Goal: Transaction & Acquisition: Purchase product/service

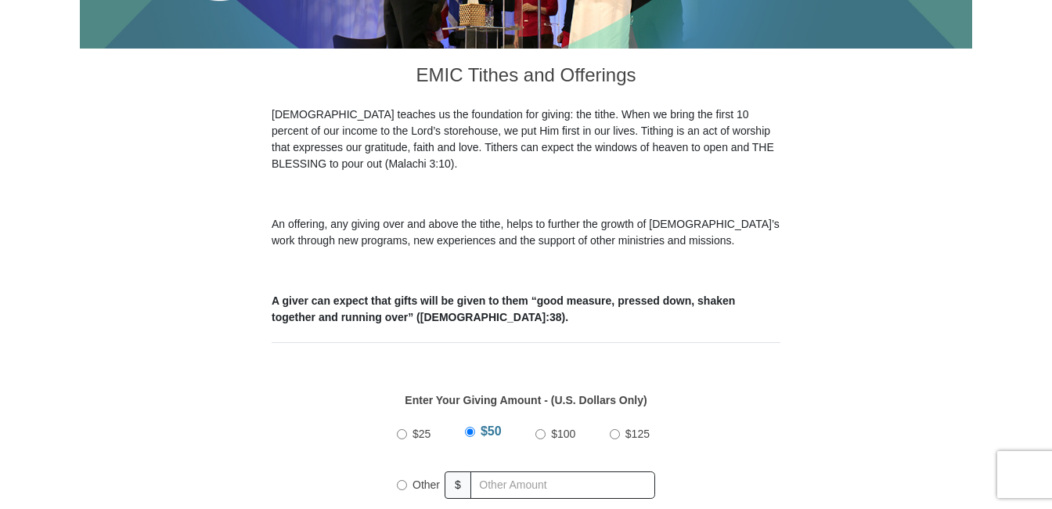
click at [399, 480] on input "Other" at bounding box center [402, 485] width 10 height 10
radio input "true"
click at [523, 471] on input "text" at bounding box center [565, 484] width 179 height 27
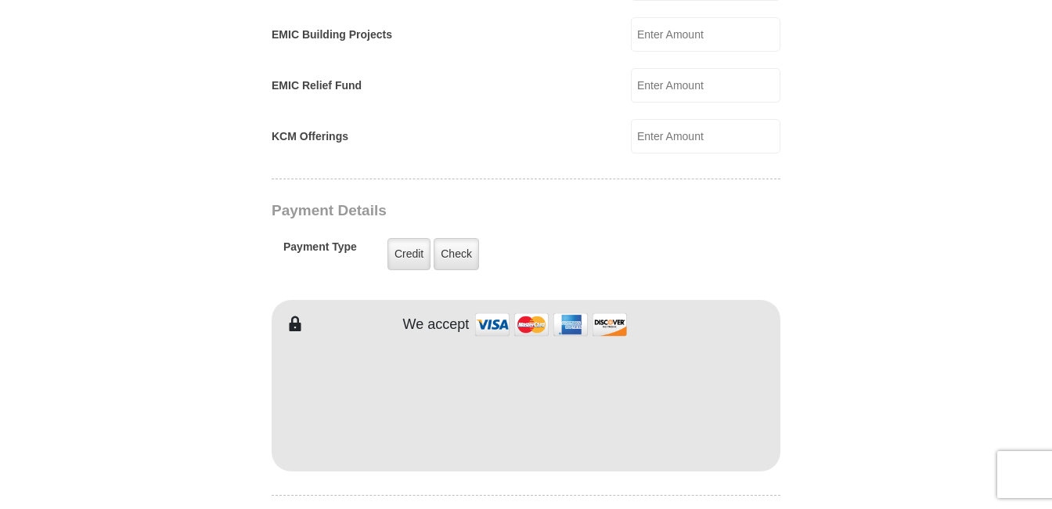
scroll to position [1174, 0]
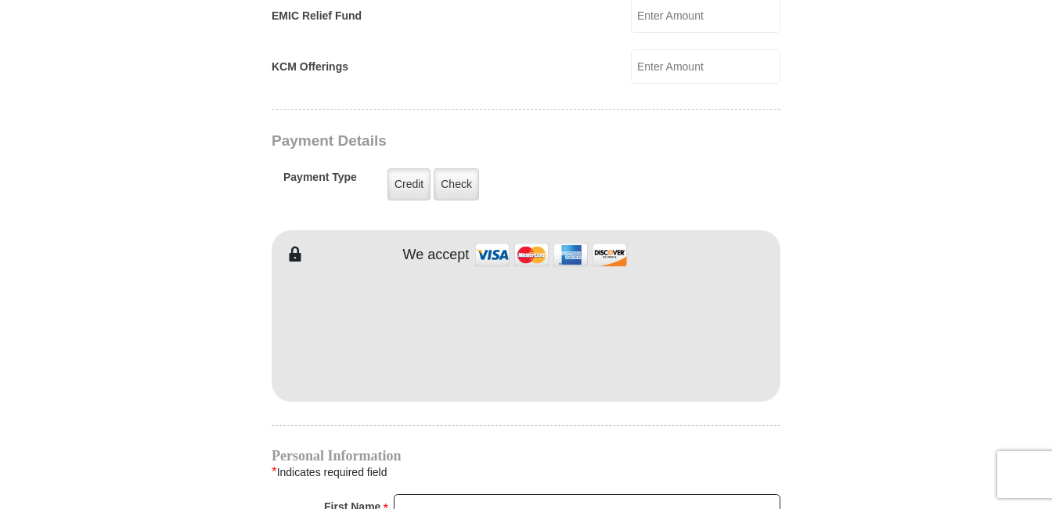
type input "114.61"
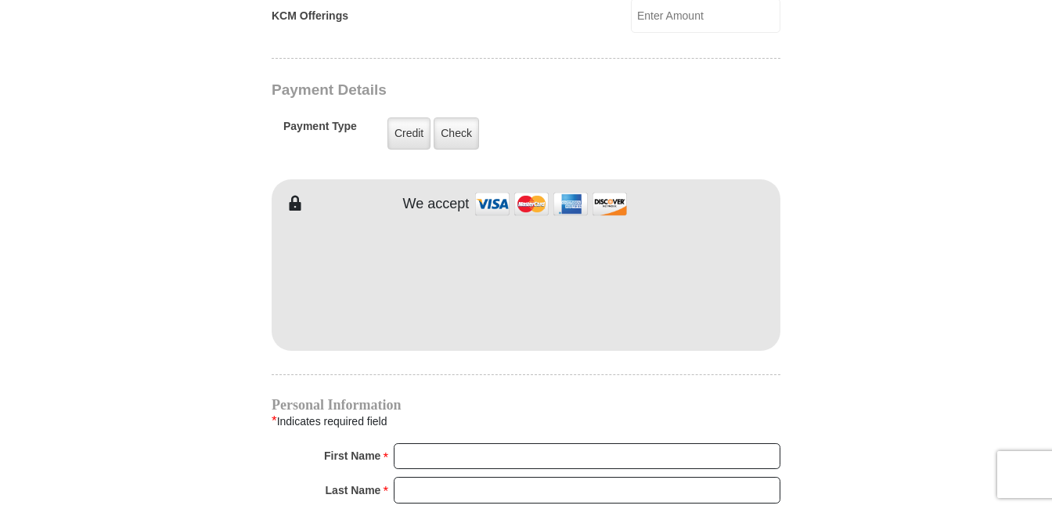
scroll to position [1252, 0]
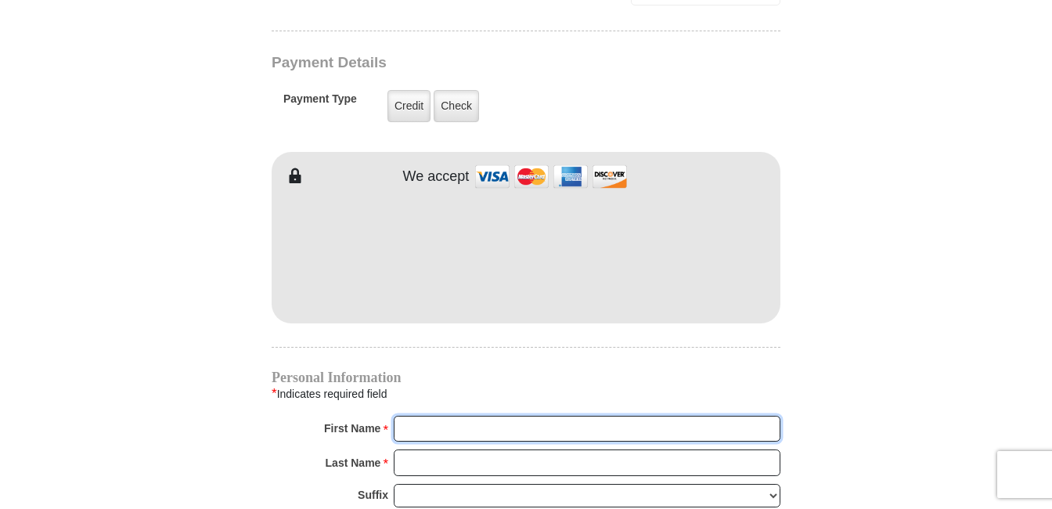
click at [446, 416] on input "First Name *" at bounding box center [587, 429] width 387 height 27
click at [424, 416] on input "First Name *" at bounding box center [587, 429] width 387 height 27
type input "Ursula"
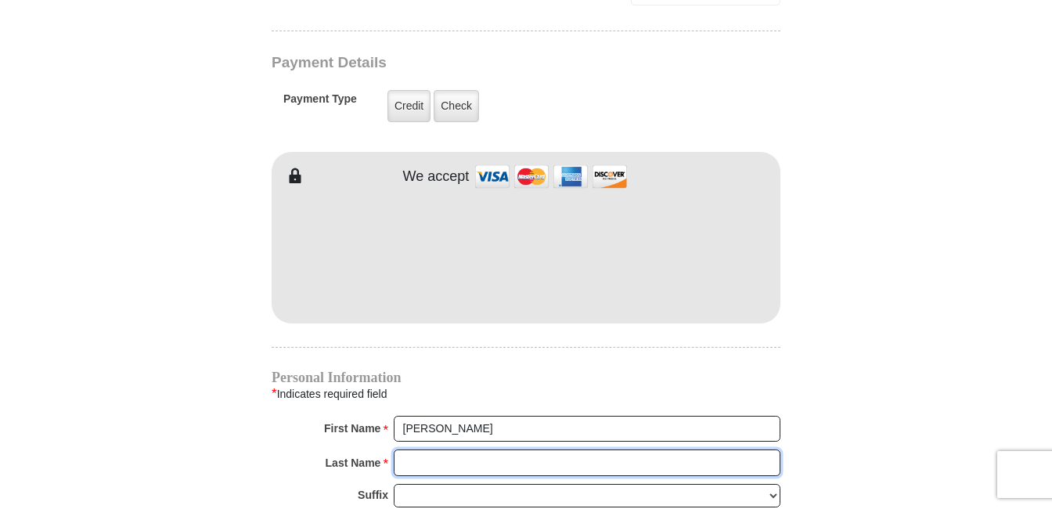
type input "Gilbreath"
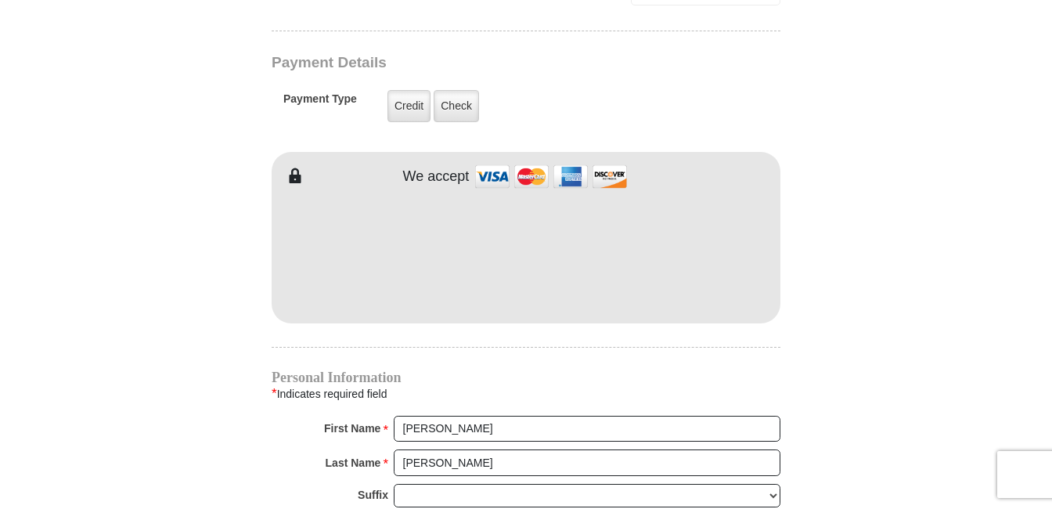
type input "[EMAIL_ADDRESS][DOMAIN_NAME]"
type input "8417 Cactus Flower Dr"
type input "Fort Worth, TX 76131"
type input "FORT WORTH, TX"
select select "[GEOGRAPHIC_DATA]"
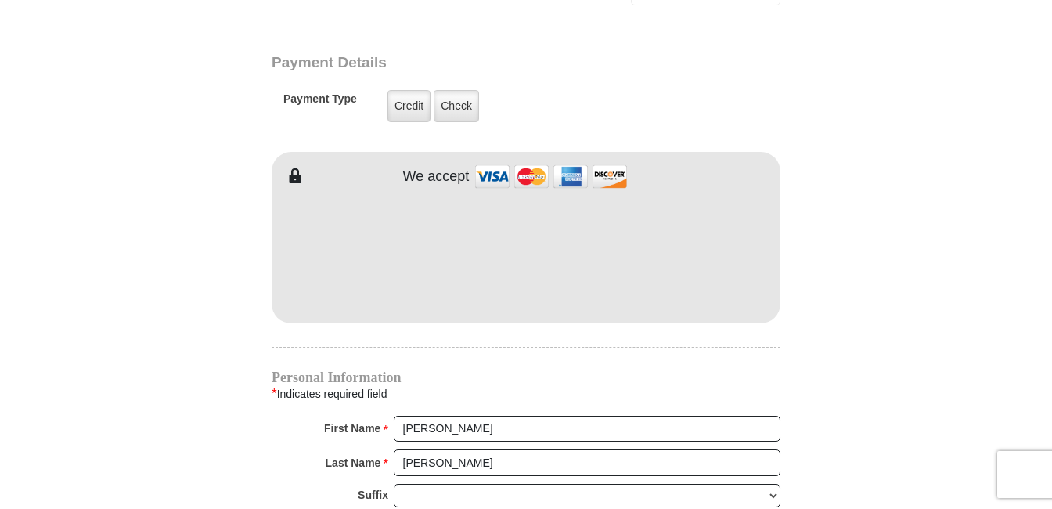
type input "76131"
type input "8174482555"
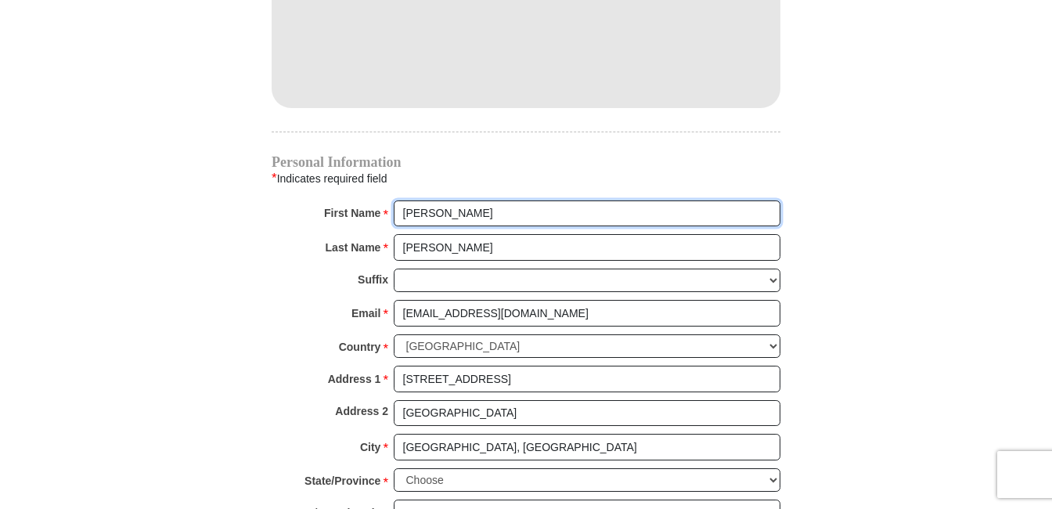
scroll to position [1487, 0]
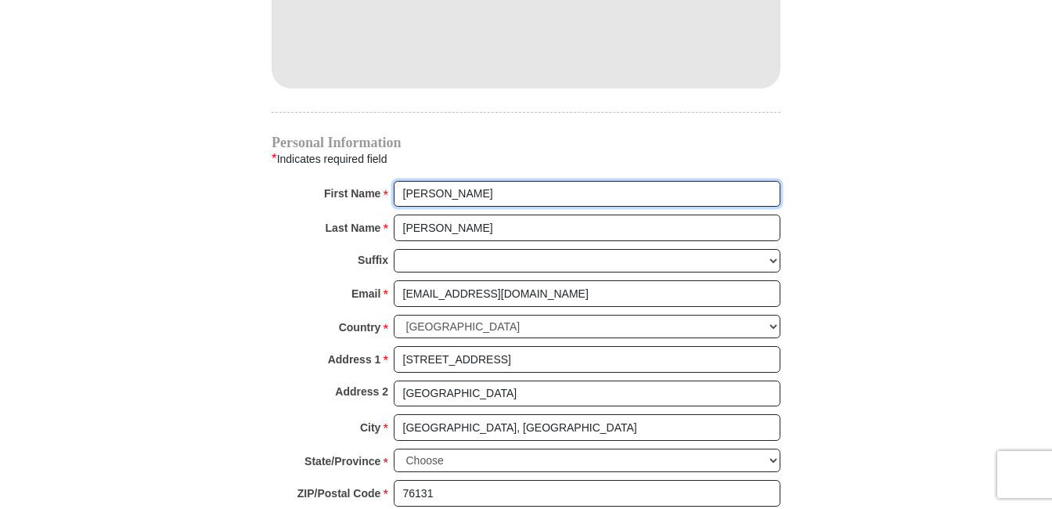
type input "Ursula"
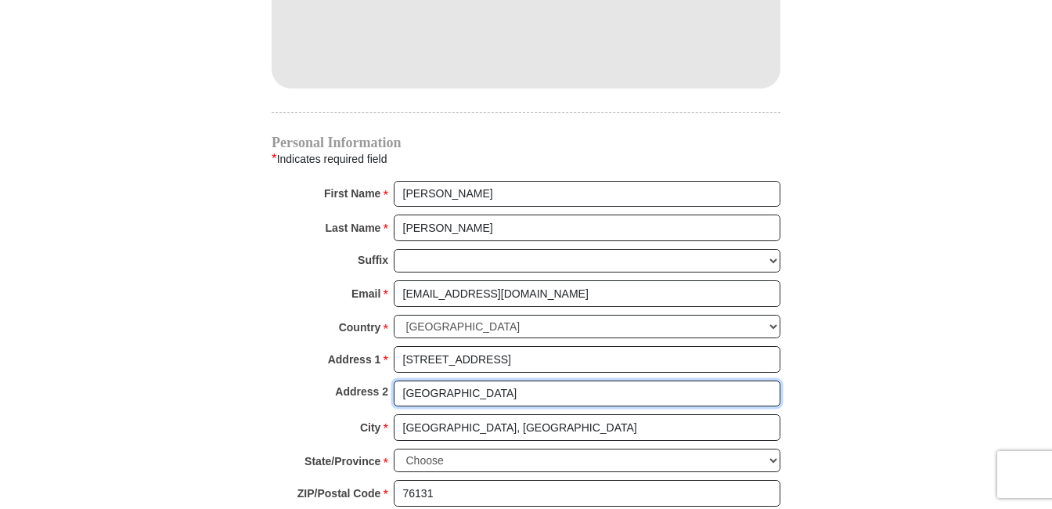
drag, startPoint x: 440, startPoint y: 374, endPoint x: 394, endPoint y: 377, distance: 45.5
click at [394, 380] on input "Fort Worth, TX 76131" at bounding box center [587, 393] width 387 height 27
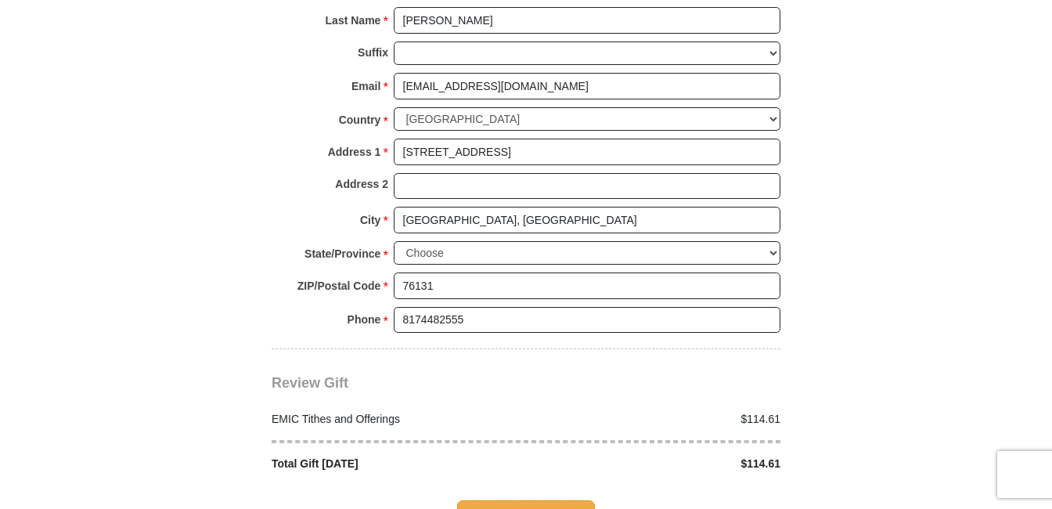
scroll to position [1722, 0]
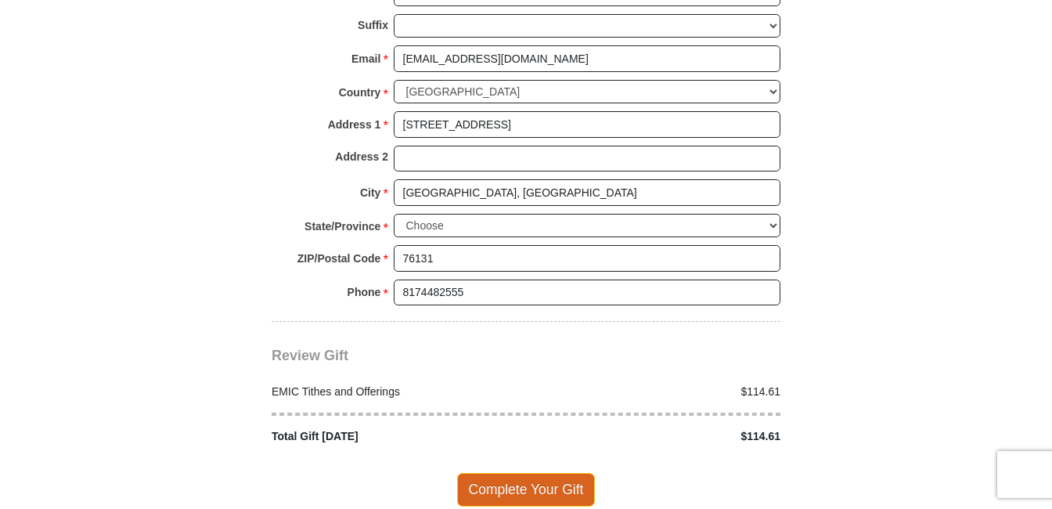
click at [506, 476] on span "Complete Your Gift" at bounding box center [526, 489] width 139 height 33
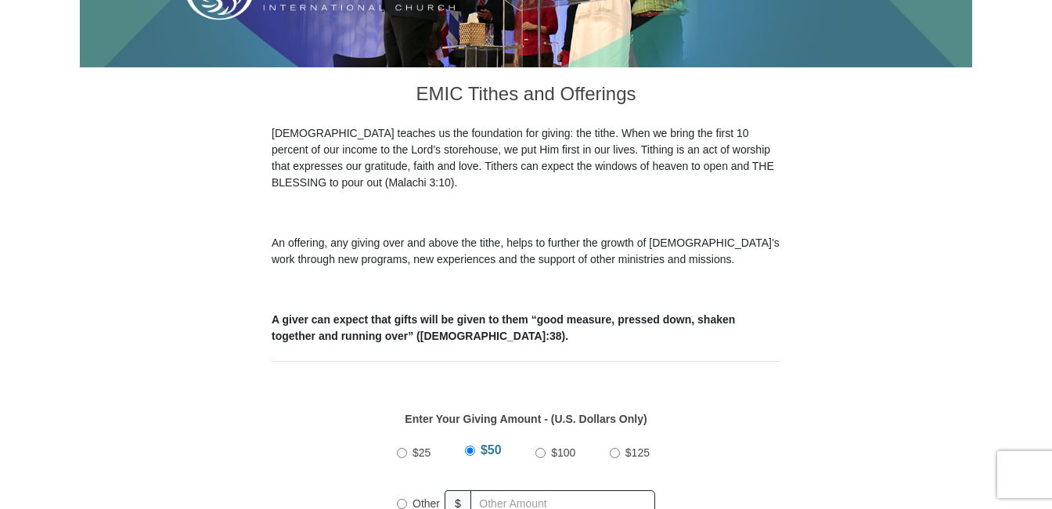
scroll to position [548, 0]
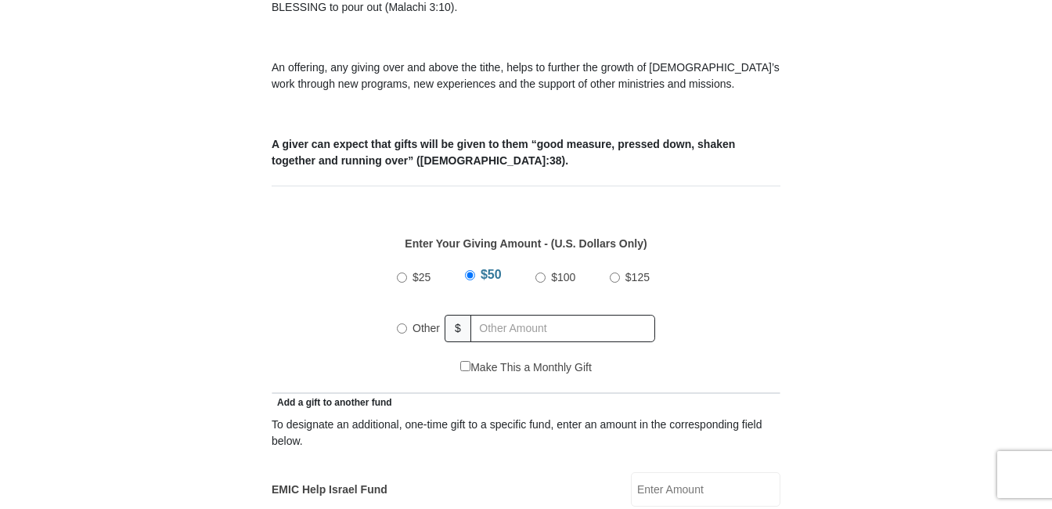
click at [404, 323] on input "Other" at bounding box center [402, 328] width 10 height 10
radio input "true"
click at [506, 315] on input "text" at bounding box center [565, 328] width 179 height 27
type input "25.06"
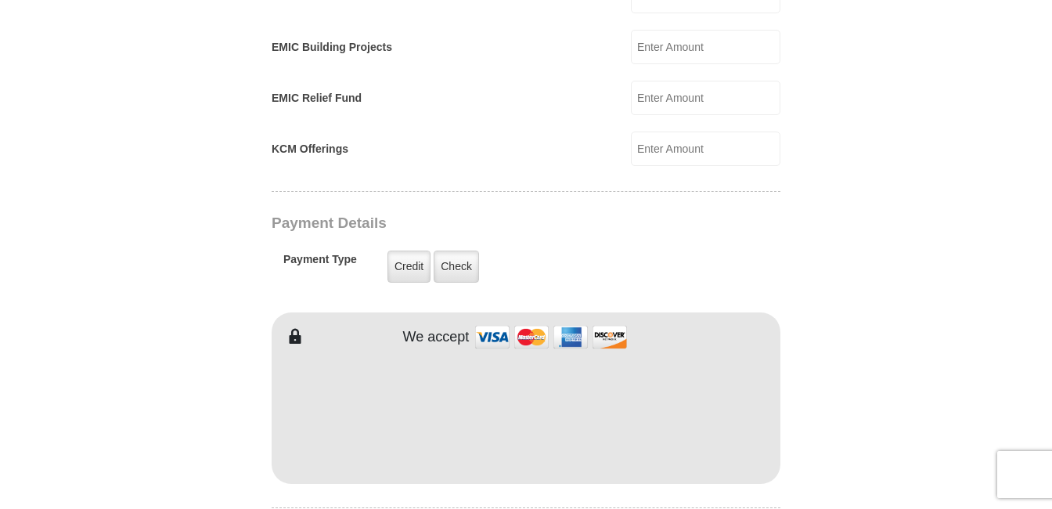
scroll to position [1096, 0]
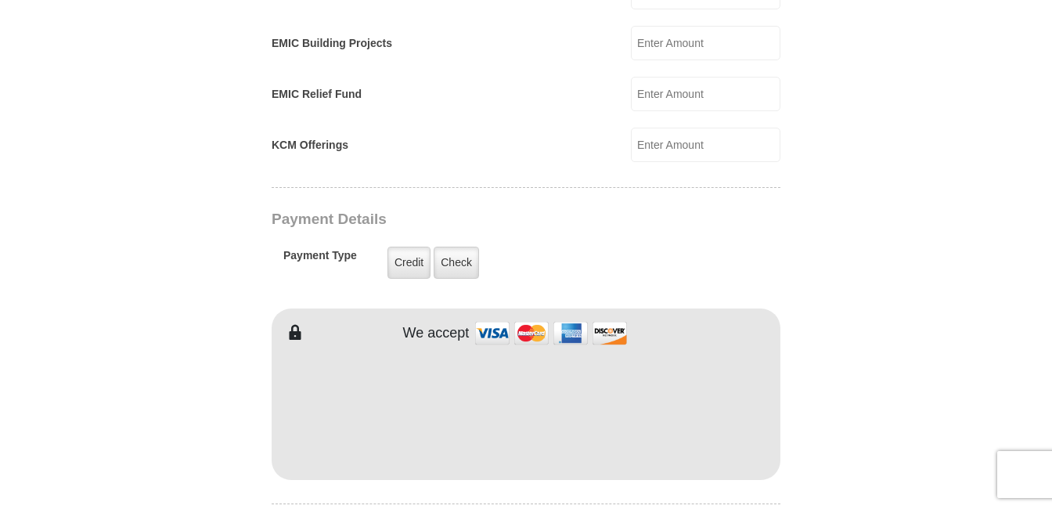
click at [922, 329] on form "[GEOGRAPHIC_DATA][DEMOGRAPHIC_DATA] Online Giving Because of gifts like yours, …" at bounding box center [526, 111] width 892 height 2289
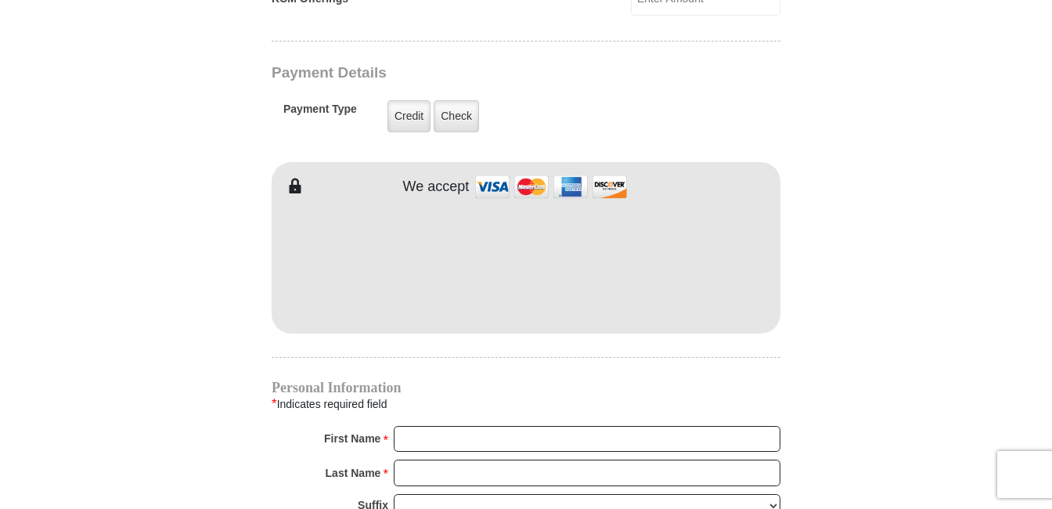
scroll to position [1252, 0]
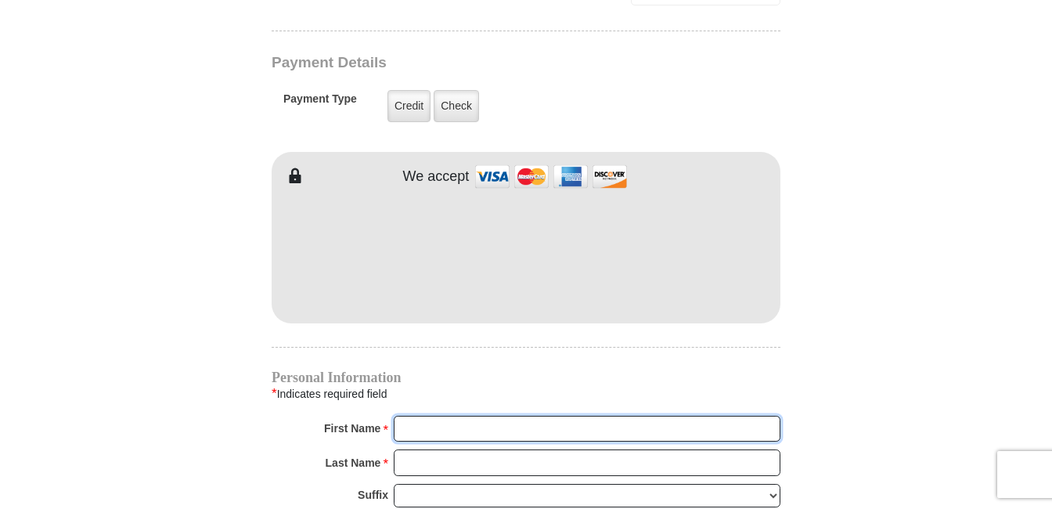
click at [449, 416] on input "First Name *" at bounding box center [587, 429] width 387 height 27
type input "[PERSON_NAME]"
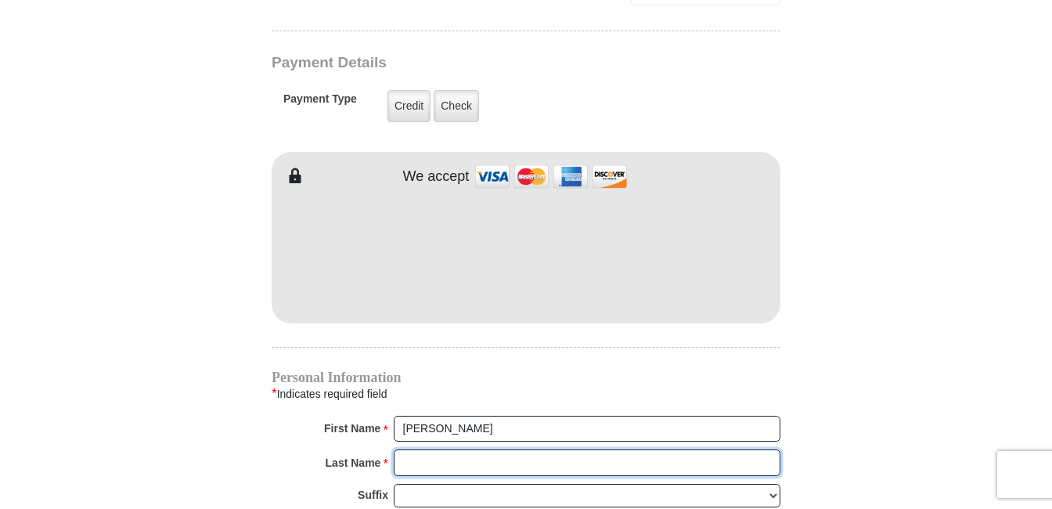
type input "[PERSON_NAME]"
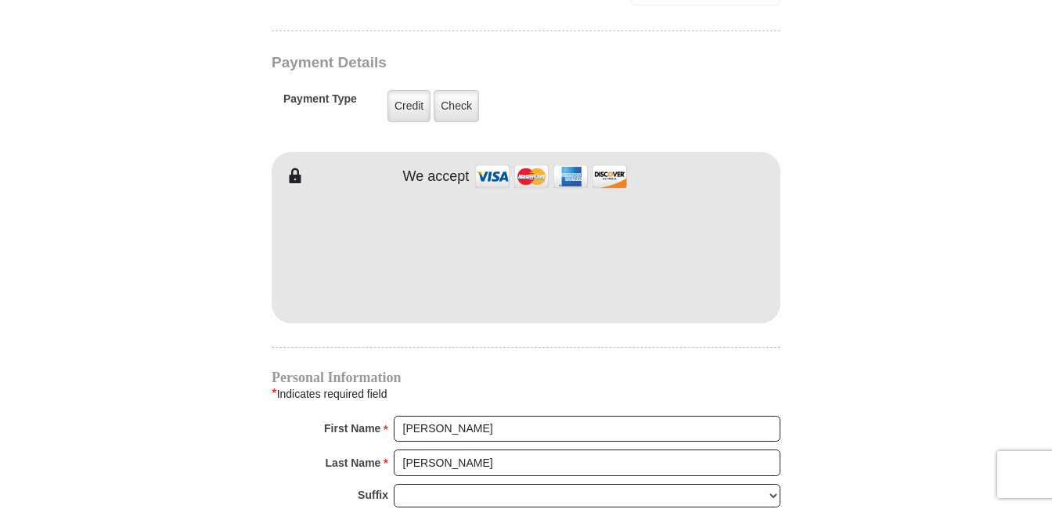
type input "[EMAIL_ADDRESS][DOMAIN_NAME]"
type input "[STREET_ADDRESS]"
type input "[GEOGRAPHIC_DATA]"
select select "[GEOGRAPHIC_DATA]"
type input "76131"
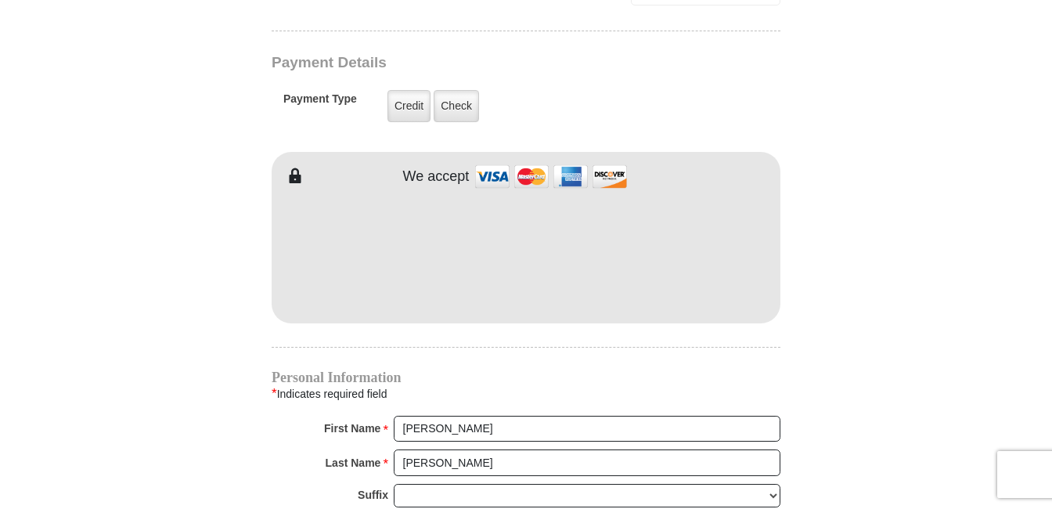
type input "8174482555"
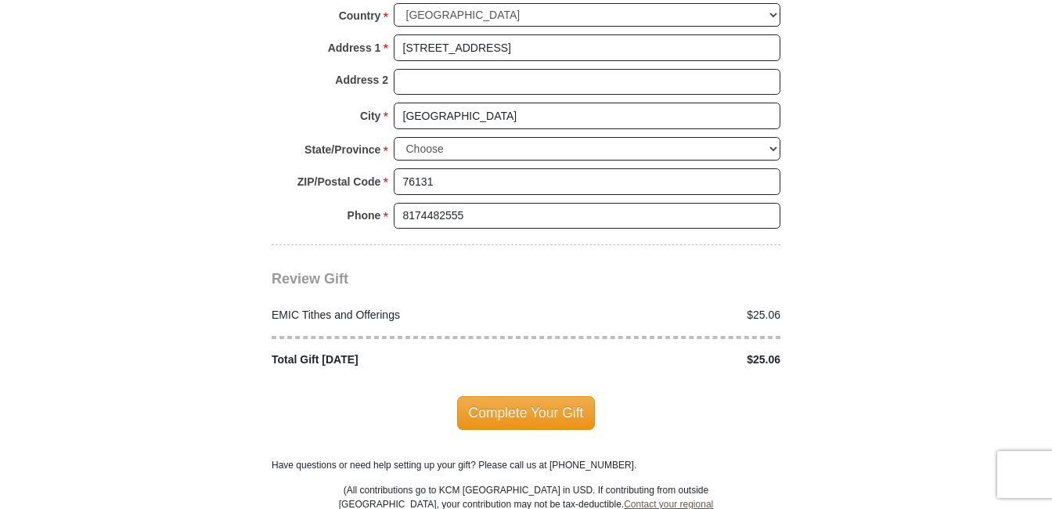
scroll to position [1800, 0]
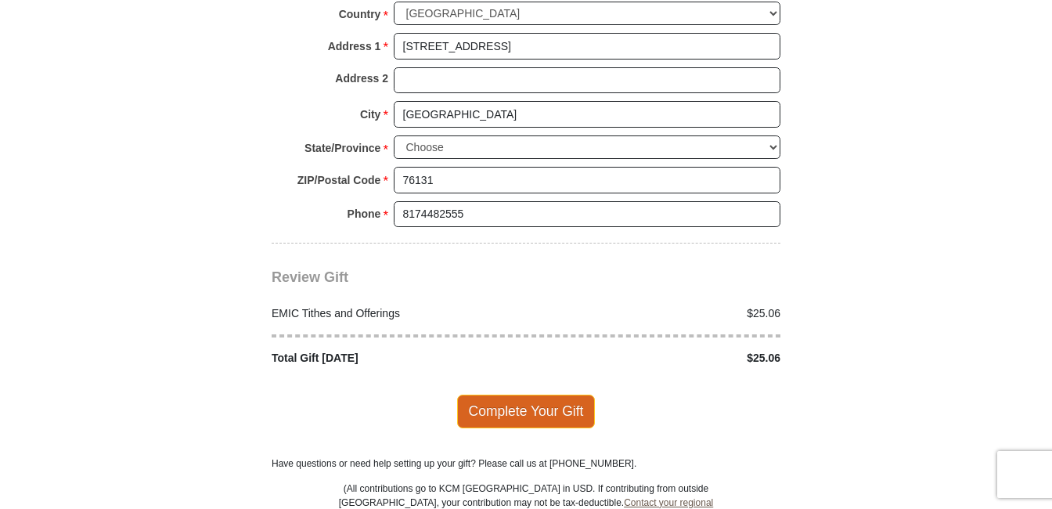
click at [524, 394] on span "Complete Your Gift" at bounding box center [526, 410] width 139 height 33
